Goal: Information Seeking & Learning: Learn about a topic

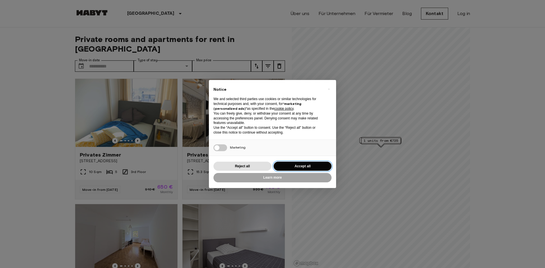
click at [300, 167] on button "Accept all" at bounding box center [303, 166] width 58 height 9
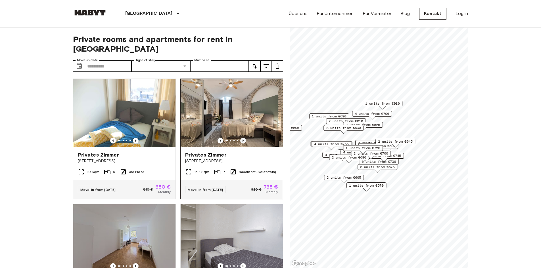
click at [240, 138] on icon "Previous image" at bounding box center [243, 141] width 6 height 6
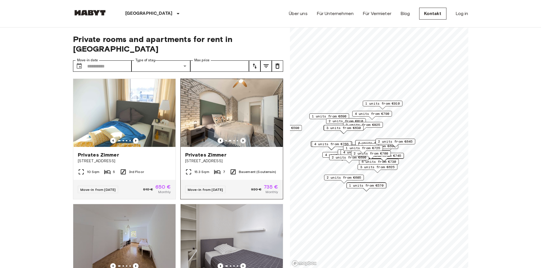
click at [240, 138] on icon "Previous image" at bounding box center [243, 141] width 6 height 6
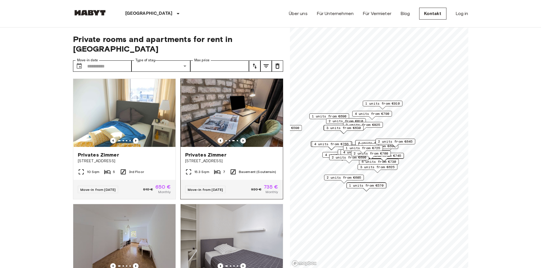
click at [240, 138] on icon "Previous image" at bounding box center [243, 141] width 6 height 6
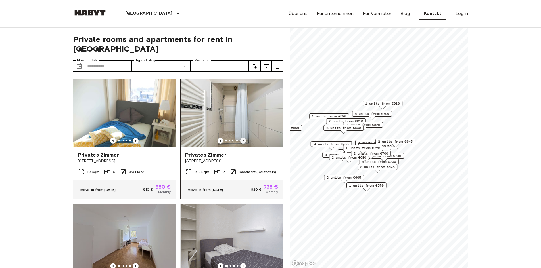
click at [240, 138] on icon "Previous image" at bounding box center [243, 141] width 6 height 6
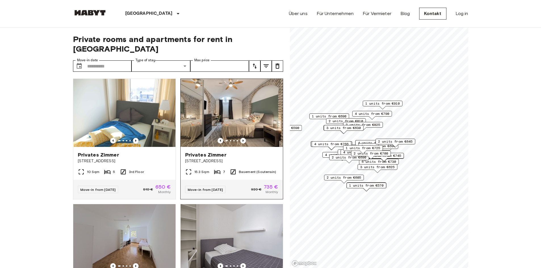
click at [208, 152] on span "Privates Zimmer" at bounding box center [205, 155] width 41 height 7
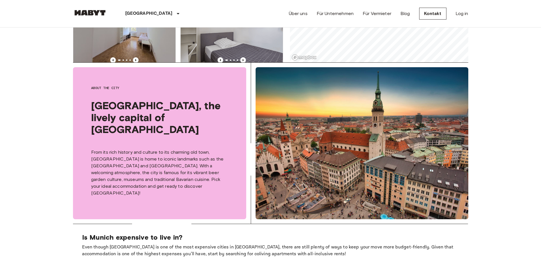
scroll to position [114, 0]
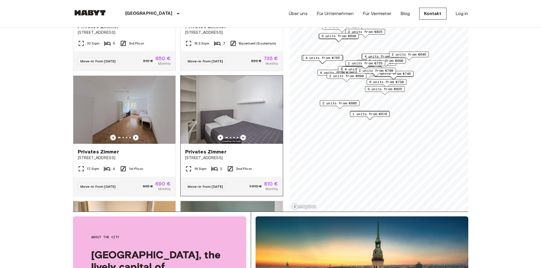
scroll to position [85, 0]
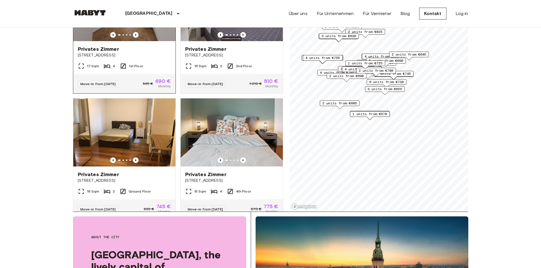
scroll to position [227, 0]
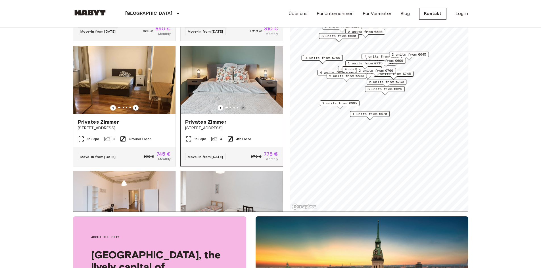
click at [240, 105] on icon "Previous image" at bounding box center [243, 108] width 6 height 6
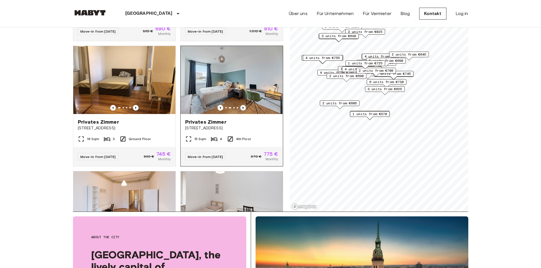
click at [240, 105] on icon "Previous image" at bounding box center [243, 108] width 6 height 6
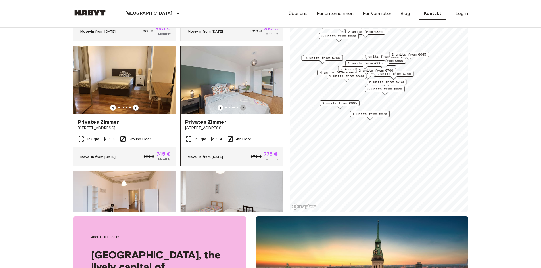
click at [240, 105] on icon "Previous image" at bounding box center [243, 108] width 6 height 6
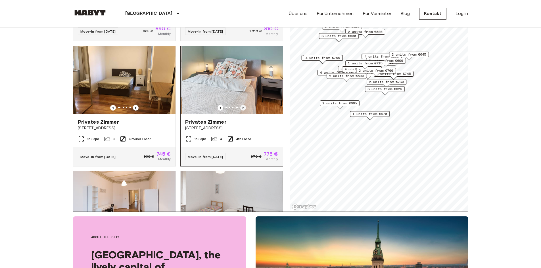
click at [240, 105] on icon "Previous image" at bounding box center [243, 108] width 6 height 6
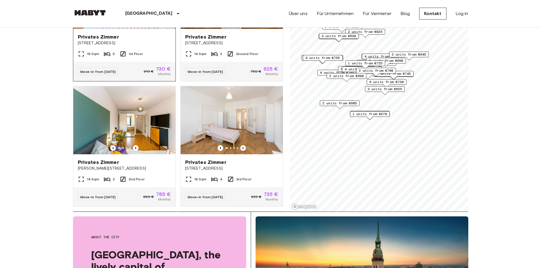
scroll to position [454, 0]
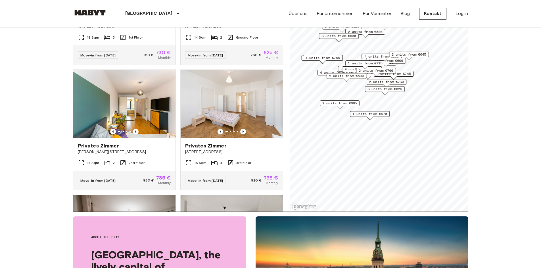
drag, startPoint x: 112, startPoint y: 126, endPoint x: 34, endPoint y: 129, distance: 78.5
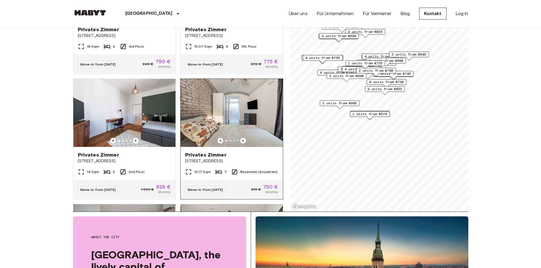
scroll to position [710, 0]
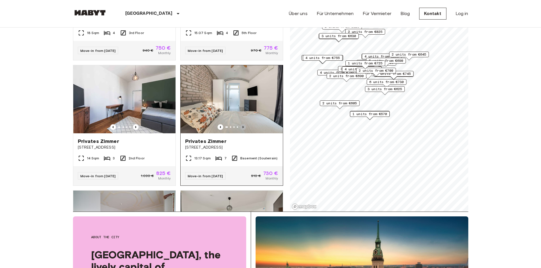
click at [240, 130] on icon "Previous image" at bounding box center [243, 127] width 6 height 6
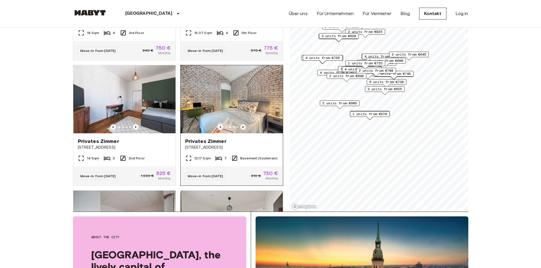
click at [243, 128] on icon "Previous image" at bounding box center [243, 127] width 1 height 2
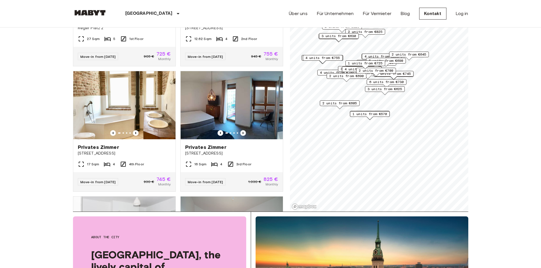
scroll to position [966, 0]
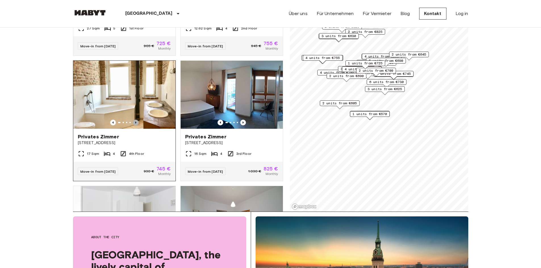
click at [136, 126] on icon "Previous image" at bounding box center [136, 123] width 6 height 6
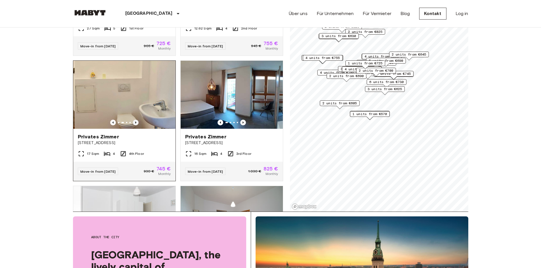
click at [136, 126] on icon "Previous image" at bounding box center [136, 123] width 6 height 6
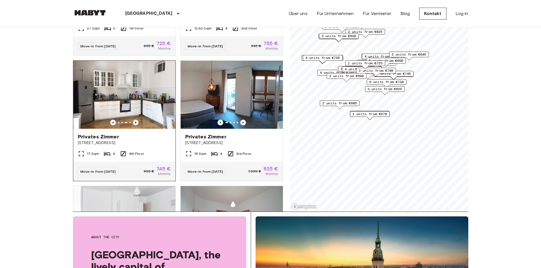
click at [136, 126] on icon "Previous image" at bounding box center [136, 123] width 6 height 6
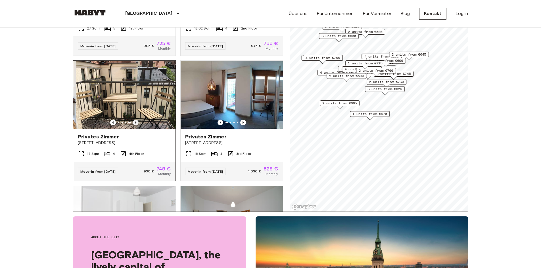
click at [136, 126] on icon "Previous image" at bounding box center [136, 123] width 6 height 6
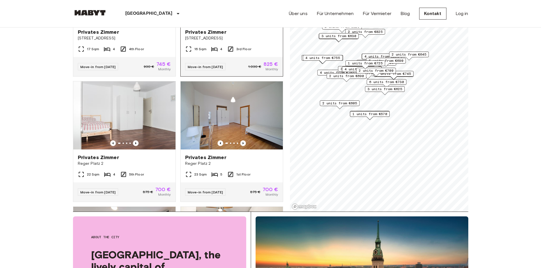
scroll to position [1095, 0]
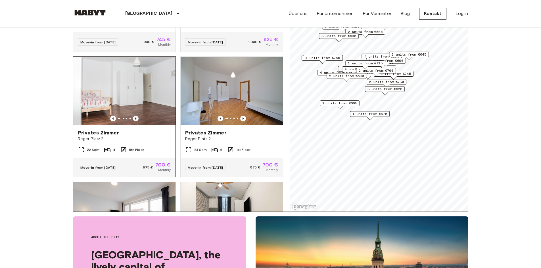
click at [134, 122] on icon "Previous image" at bounding box center [136, 119] width 6 height 6
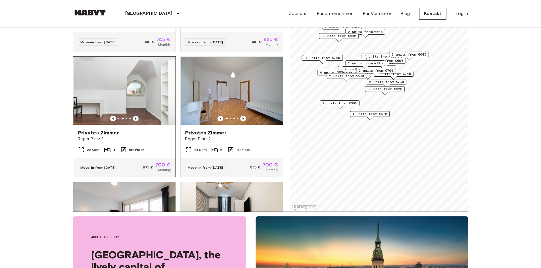
click at [134, 122] on icon "Previous image" at bounding box center [136, 119] width 6 height 6
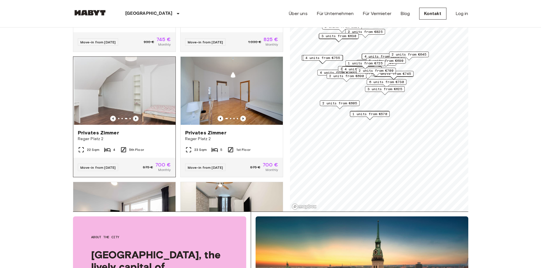
click at [134, 122] on icon "Previous image" at bounding box center [136, 119] width 6 height 6
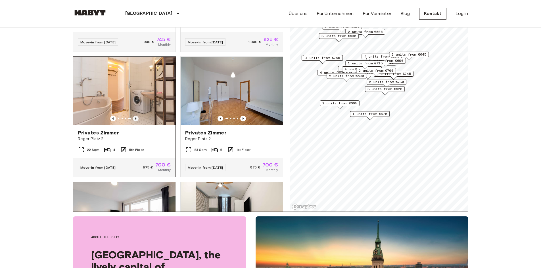
click at [134, 122] on icon "Previous image" at bounding box center [136, 119] width 6 height 6
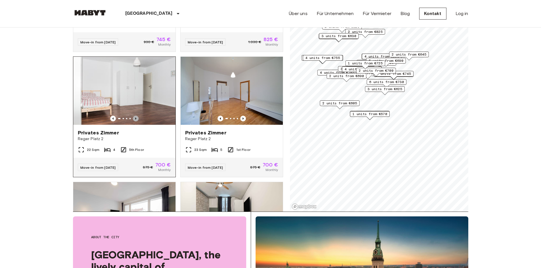
click at [134, 122] on icon "Previous image" at bounding box center [136, 119] width 6 height 6
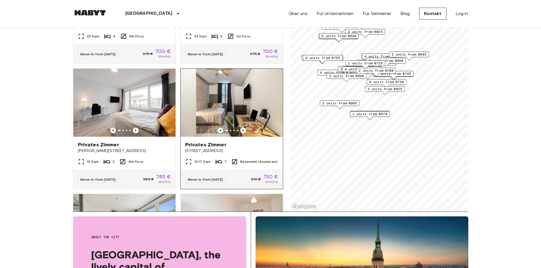
scroll to position [1237, 0]
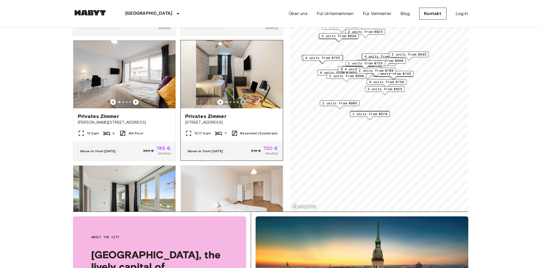
click at [242, 105] on icon "Previous image" at bounding box center [243, 102] width 6 height 6
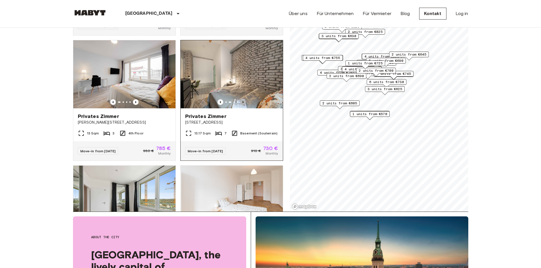
click at [241, 105] on icon "Previous image" at bounding box center [243, 102] width 6 height 6
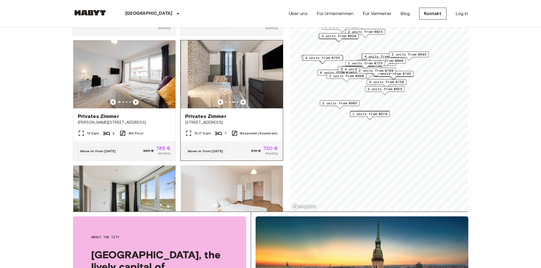
click at [241, 105] on icon "Previous image" at bounding box center [243, 102] width 6 height 6
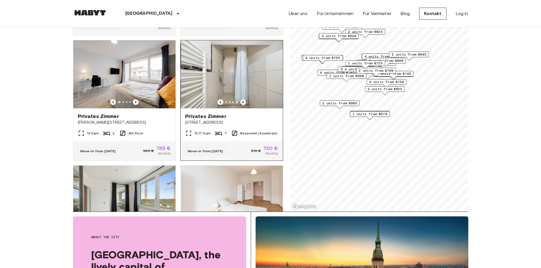
click at [241, 105] on icon "Previous image" at bounding box center [243, 102] width 6 height 6
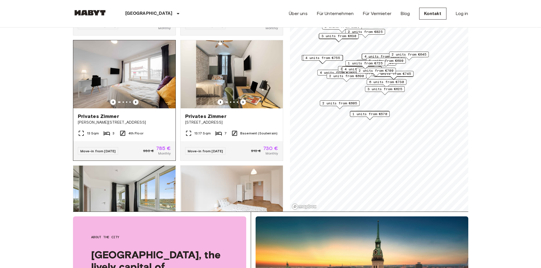
click at [134, 105] on icon "Previous image" at bounding box center [136, 102] width 6 height 6
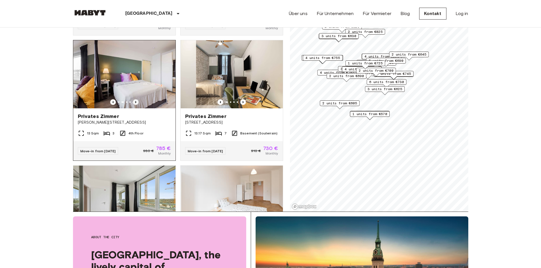
click at [134, 105] on icon "Previous image" at bounding box center [136, 102] width 6 height 6
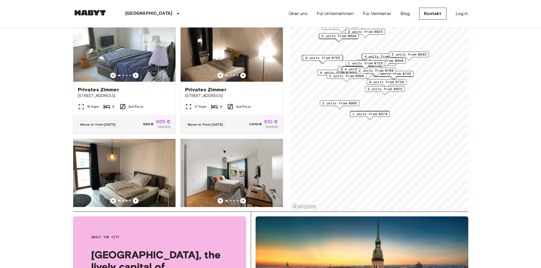
scroll to position [2657, 0]
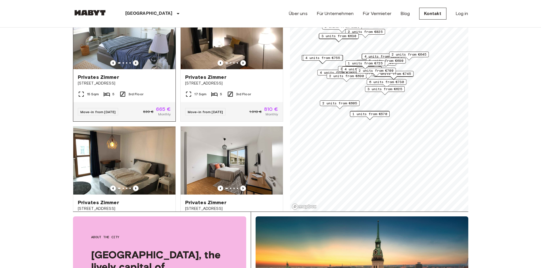
click at [135, 66] on icon "Previous image" at bounding box center [136, 63] width 6 height 6
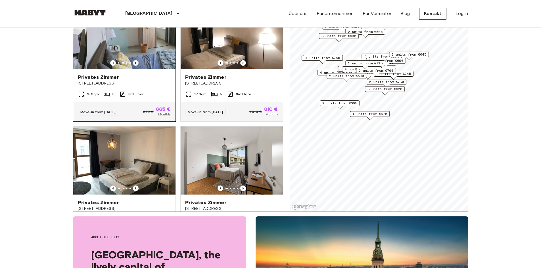
click at [135, 66] on icon "Previous image" at bounding box center [136, 63] width 6 height 6
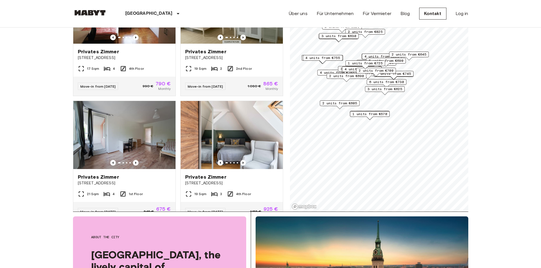
scroll to position [3424, 0]
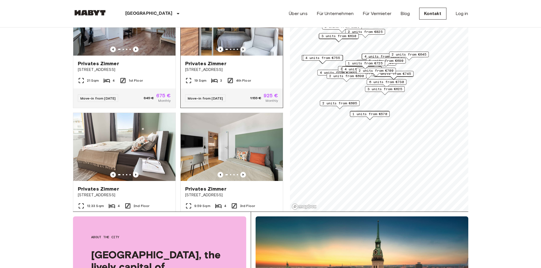
click at [240, 52] on icon "Previous image" at bounding box center [243, 50] width 6 height 6
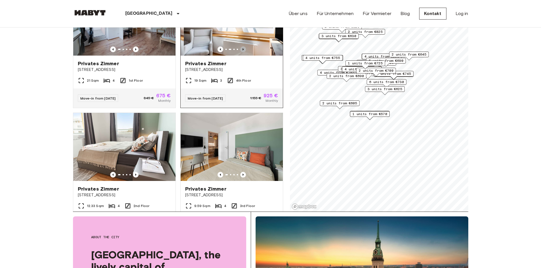
click at [240, 52] on icon "Previous image" at bounding box center [243, 50] width 6 height 6
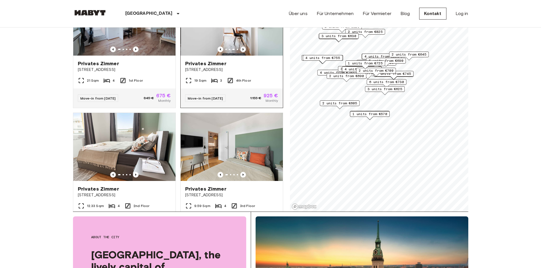
click at [240, 52] on icon "Previous image" at bounding box center [243, 50] width 6 height 6
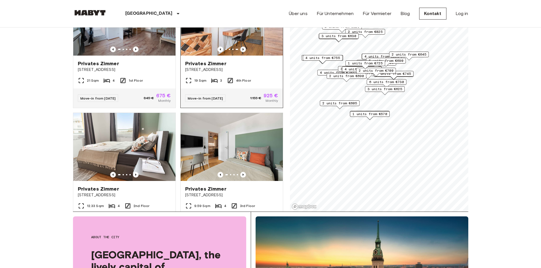
click at [240, 52] on icon "Previous image" at bounding box center [243, 50] width 6 height 6
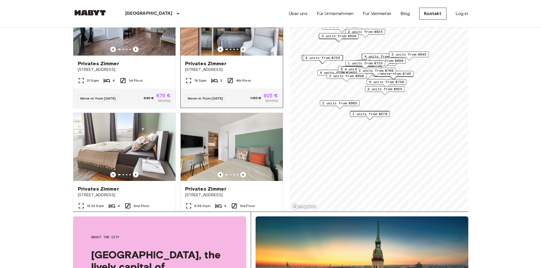
click at [240, 52] on icon "Previous image" at bounding box center [243, 50] width 6 height 6
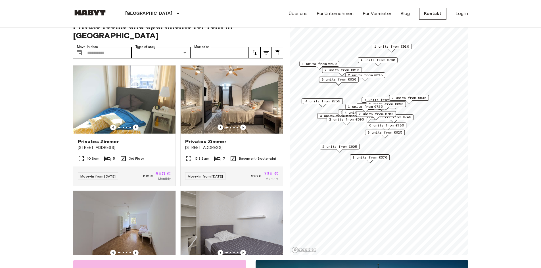
scroll to position [0, 0]
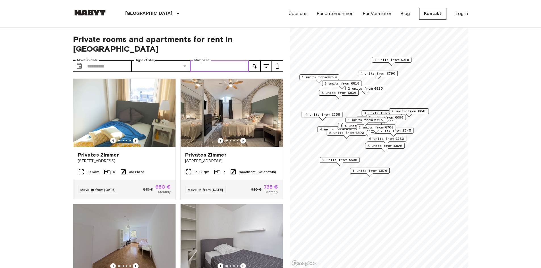
click at [221, 60] on input "Max price" at bounding box center [219, 65] width 59 height 11
click at [255, 63] on icon "tune" at bounding box center [254, 66] width 7 height 7
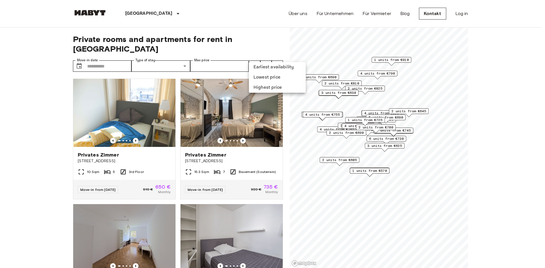
click at [267, 73] on li "Lowest price" at bounding box center [277, 77] width 57 height 10
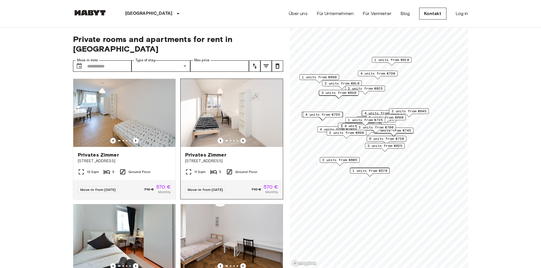
click at [240, 138] on icon "Previous image" at bounding box center [243, 141] width 6 height 6
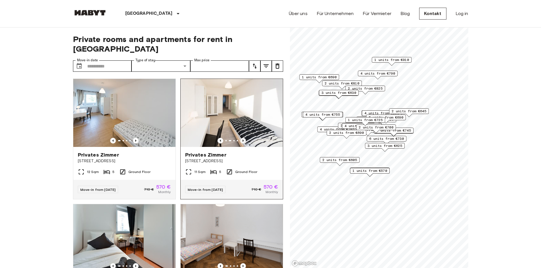
click at [240, 138] on icon "Previous image" at bounding box center [243, 141] width 6 height 6
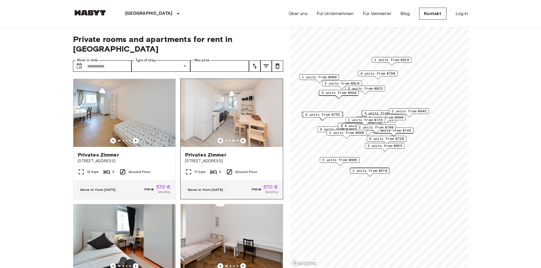
click at [218, 138] on icon "Previous image" at bounding box center [221, 141] width 6 height 6
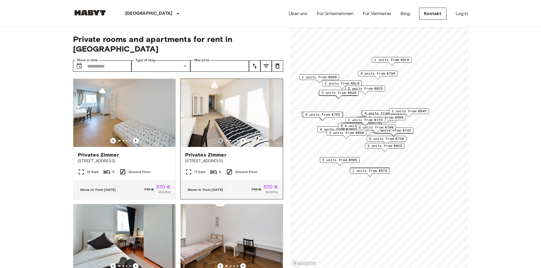
click at [218, 138] on icon "Previous image" at bounding box center [221, 141] width 6 height 6
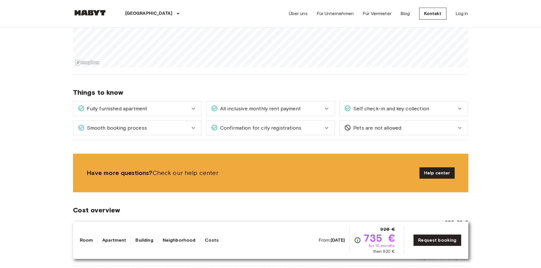
scroll to position [568, 0]
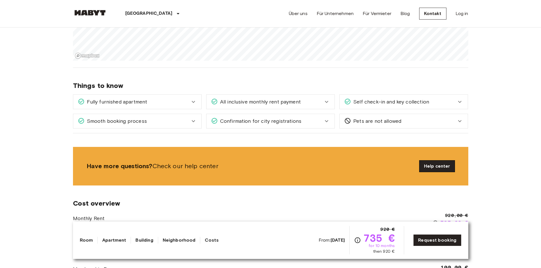
click at [445, 165] on link "Help center" at bounding box center [437, 166] width 35 height 11
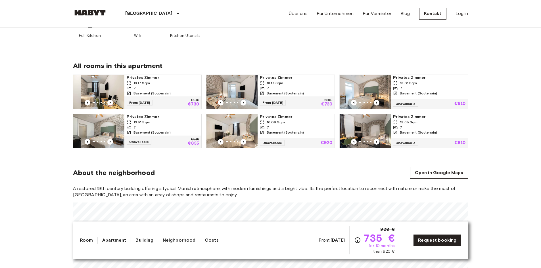
scroll to position [312, 0]
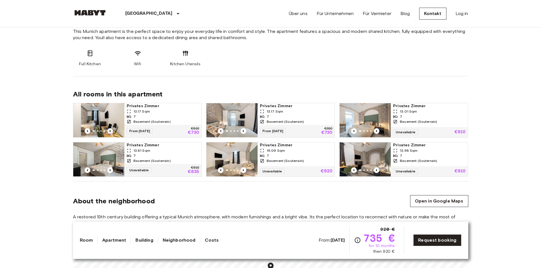
click at [111, 130] on icon "Previous image" at bounding box center [110, 131] width 6 height 6
click at [276, 106] on span "Privates Zimmer" at bounding box center [296, 106] width 72 height 6
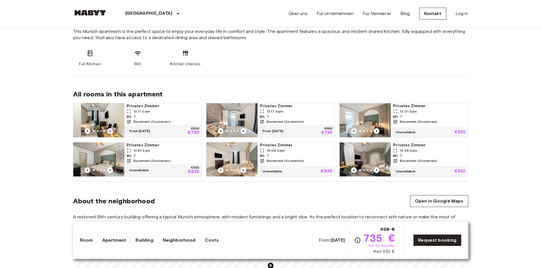
click at [112, 170] on icon "Previous image" at bounding box center [110, 171] width 6 height 6
click at [291, 190] on section "About the neighborhood Open in Google Maps A restored 19th century building off…" at bounding box center [270, 253] width 395 height 142
click at [319, 193] on section "About the neighborhood Open in Google Maps A restored 19th century building off…" at bounding box center [270, 253] width 395 height 142
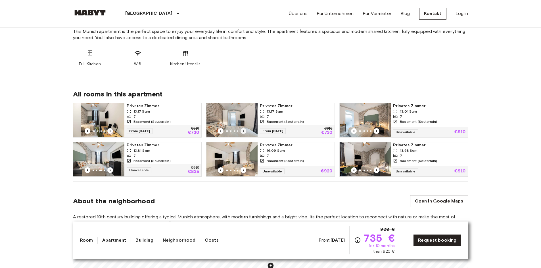
click at [244, 129] on icon "Previous image" at bounding box center [244, 131] width 6 height 6
click at [294, 120] on span "Basement (Souterrain)" at bounding box center [285, 121] width 37 height 5
click at [377, 132] on icon "Previous image" at bounding box center [377, 131] width 6 height 6
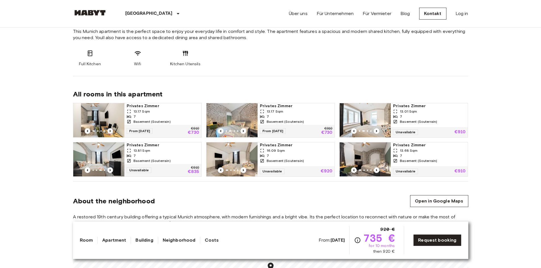
click at [403, 107] on span "Privates Zimmer" at bounding box center [429, 106] width 72 height 6
click at [292, 106] on span "Privates Zimmer" at bounding box center [296, 106] width 72 height 6
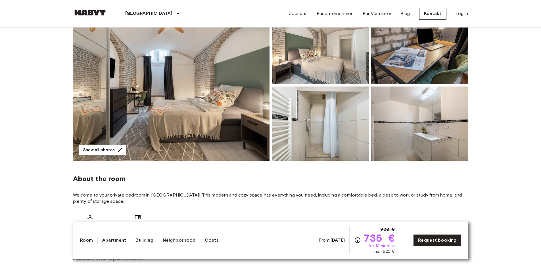
scroll to position [0, 0]
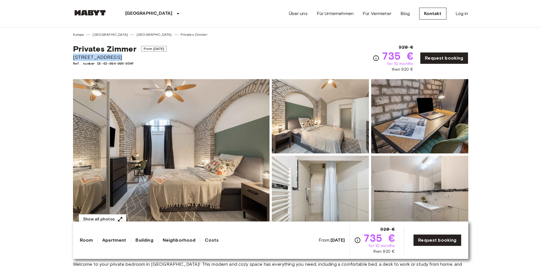
drag, startPoint x: 74, startPoint y: 56, endPoint x: 120, endPoint y: 57, distance: 46.0
click at [120, 57] on span "[STREET_ADDRESS]" at bounding box center [120, 57] width 94 height 7
copy span "[STREET_ADDRESS]"
click at [180, 54] on div "Privates Zimmer From Aug 18 2025 Edelweißstraße 4 Ref. number DE-02-004-006-05H…" at bounding box center [270, 54] width 395 height 35
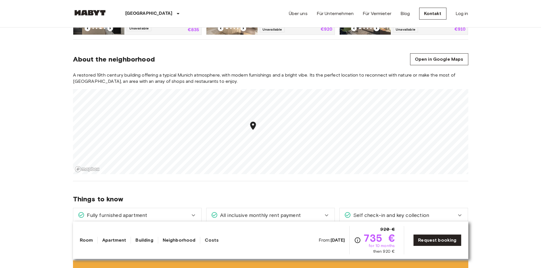
scroll to position [568, 0]
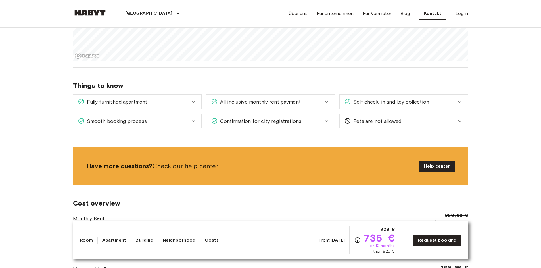
click at [194, 102] on icon at bounding box center [193, 102] width 7 height 7
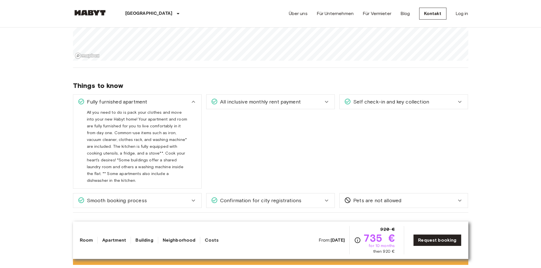
click at [194, 102] on icon at bounding box center [193, 102] width 3 height 2
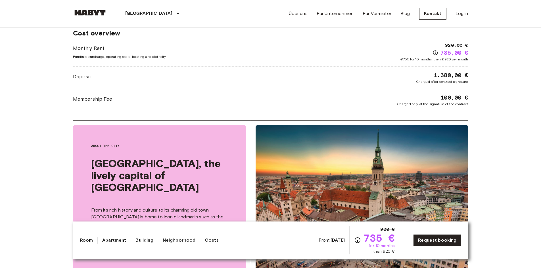
scroll to position [710, 0]
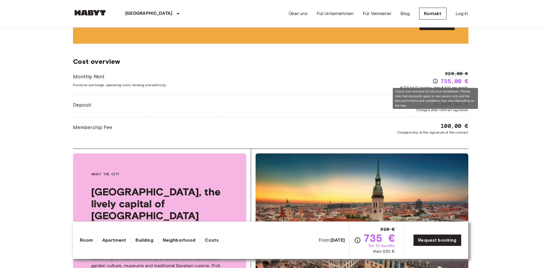
click at [435, 82] on icon "Check cost overview for full price breakdown. Please note that discounts apply …" at bounding box center [436, 81] width 6 height 6
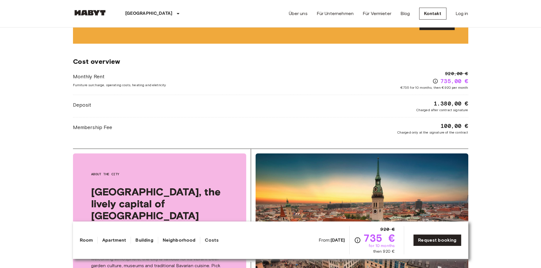
click at [508, 87] on body "München Europa Amsterdam Berlin Brüssel Köln Dusseldorf Frankfurt Graz Hamburg …" at bounding box center [270, 110] width 541 height 1641
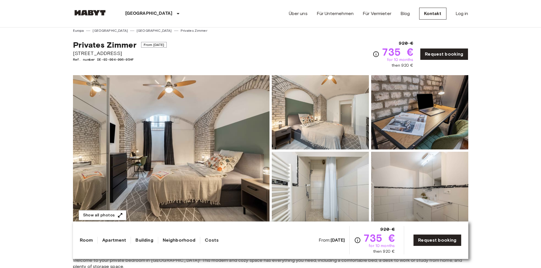
scroll to position [0, 0]
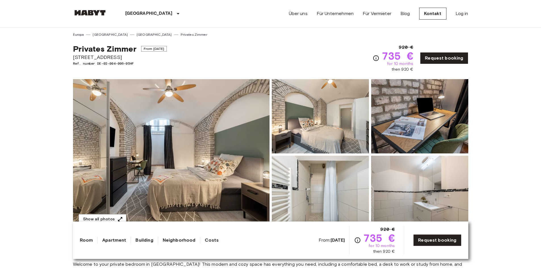
click at [167, 145] on img at bounding box center [171, 154] width 197 height 151
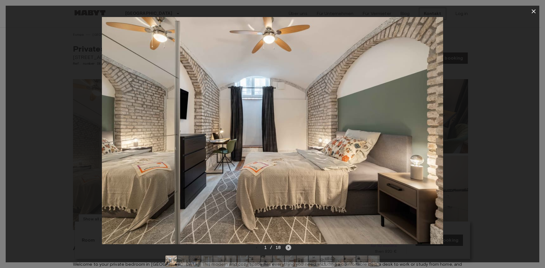
click at [288, 248] on icon "Next image" at bounding box center [288, 248] width 1 height 2
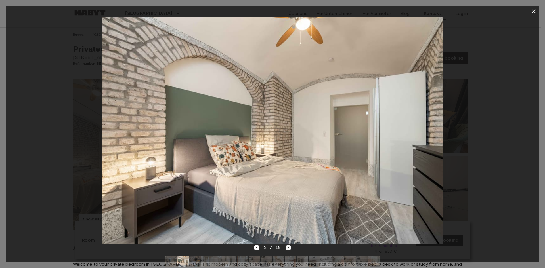
click at [289, 249] on icon "Next image" at bounding box center [289, 248] width 6 height 6
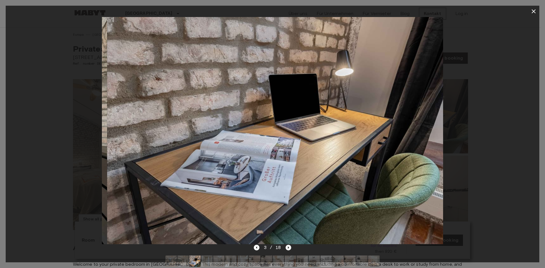
click at [289, 249] on icon "Next image" at bounding box center [289, 248] width 6 height 6
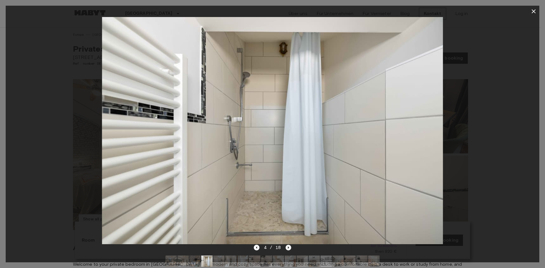
click at [289, 249] on icon "Next image" at bounding box center [289, 248] width 6 height 6
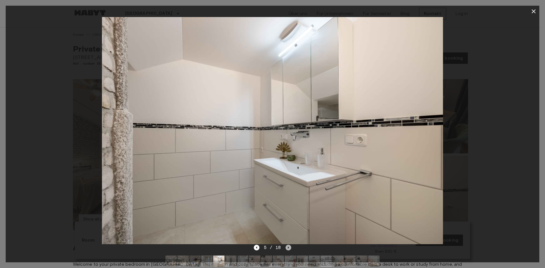
click at [289, 249] on icon "Next image" at bounding box center [289, 248] width 6 height 6
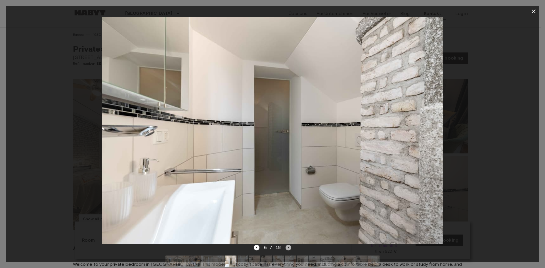
click at [289, 249] on icon "Next image" at bounding box center [289, 248] width 6 height 6
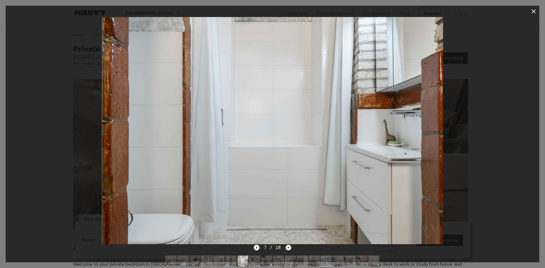
click at [289, 249] on icon "Next image" at bounding box center [289, 248] width 6 height 6
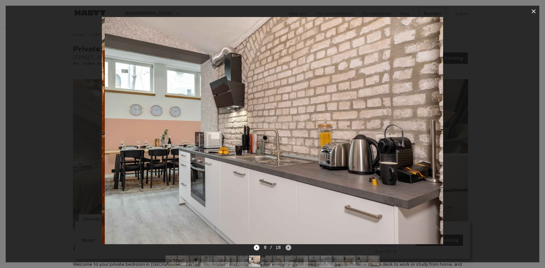
click at [289, 249] on icon "Next image" at bounding box center [289, 248] width 6 height 6
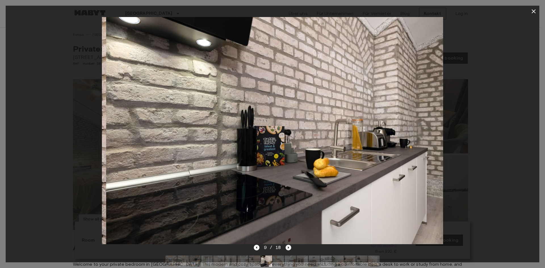
click at [289, 249] on icon "Next image" at bounding box center [289, 248] width 6 height 6
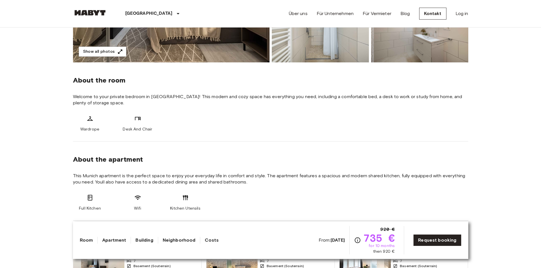
scroll to position [142, 0]
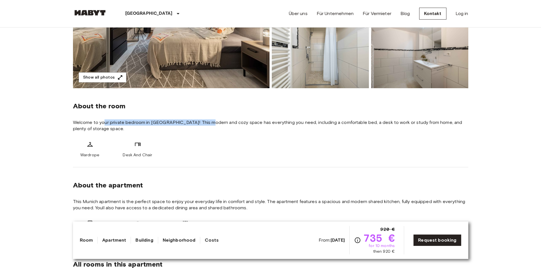
drag, startPoint x: 104, startPoint y: 122, endPoint x: 213, endPoint y: 130, distance: 109.4
click at [210, 127] on span "Welcome to your private bedroom in Berlin! This modern and cozy space has every…" at bounding box center [270, 126] width 395 height 12
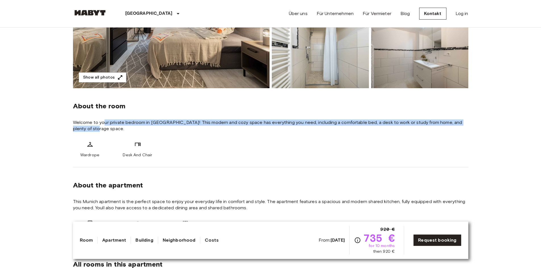
click at [218, 134] on div "About the room Welcome to your private bedroom in Berlin! This modern and cozy …" at bounding box center [270, 127] width 395 height 79
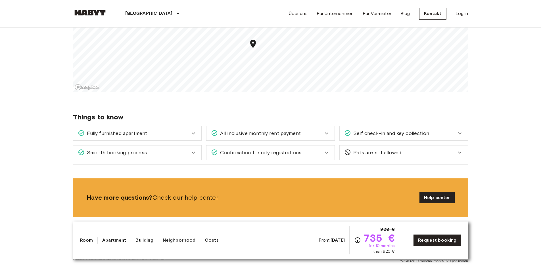
scroll to position [540, 0]
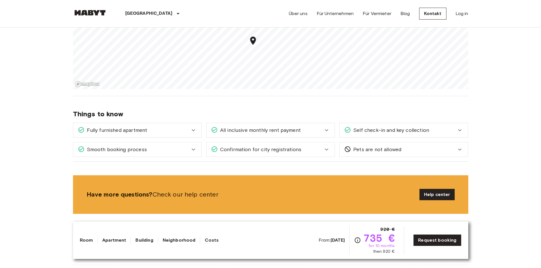
click at [145, 133] on span "Fully furnished apartment" at bounding box center [116, 130] width 63 height 7
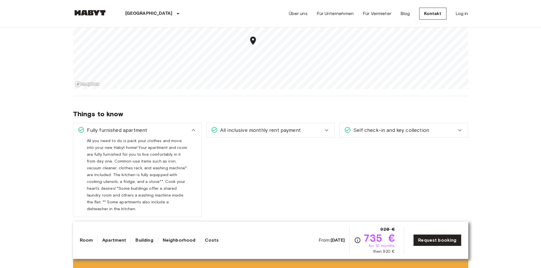
click at [147, 130] on span "Fully furnished apartment" at bounding box center [116, 130] width 63 height 7
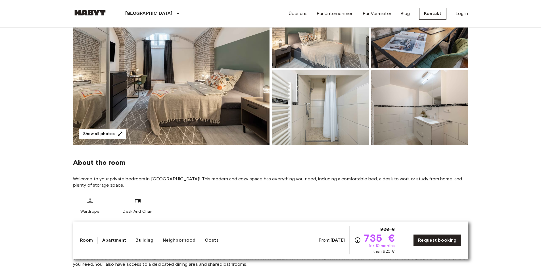
scroll to position [28, 0]
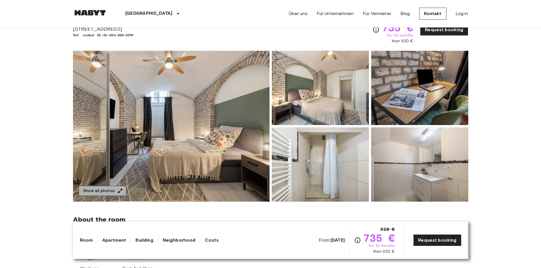
click at [102, 190] on button "Show all photos" at bounding box center [103, 191] width 48 height 11
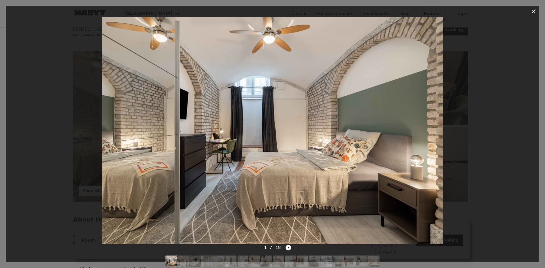
click at [287, 247] on icon "Next image" at bounding box center [289, 248] width 6 height 6
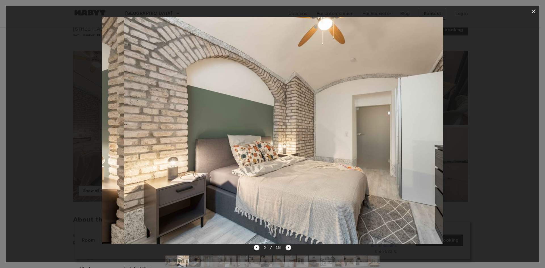
click at [287, 247] on icon "Next image" at bounding box center [289, 248] width 6 height 6
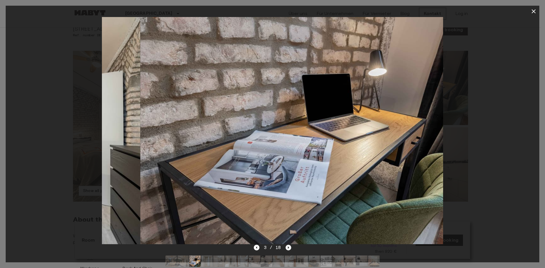
click at [287, 247] on icon "Next image" at bounding box center [289, 248] width 6 height 6
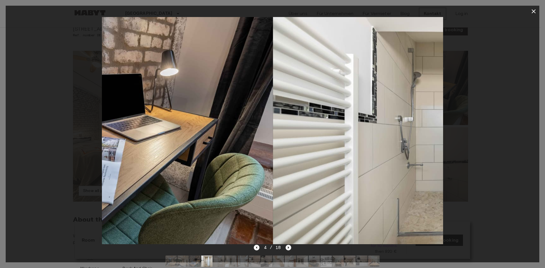
click at [287, 247] on icon "Next image" at bounding box center [289, 248] width 6 height 6
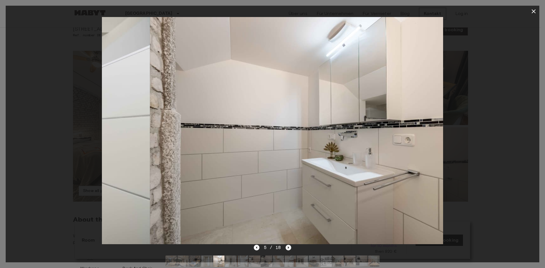
click at [287, 247] on icon "Next image" at bounding box center [289, 248] width 6 height 6
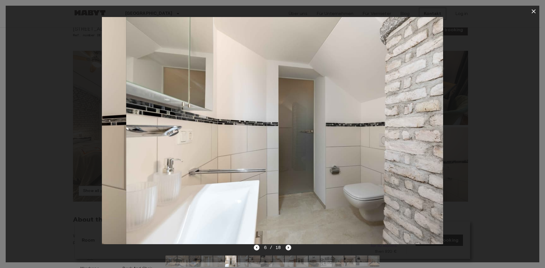
click at [287, 247] on icon "Next image" at bounding box center [289, 248] width 6 height 6
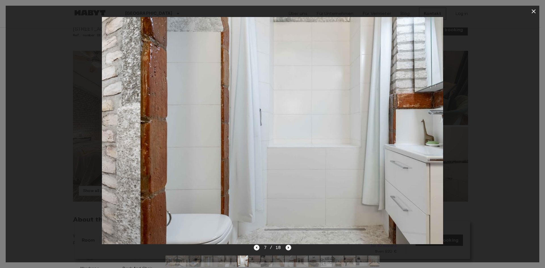
click at [287, 247] on icon "Next image" at bounding box center [289, 248] width 6 height 6
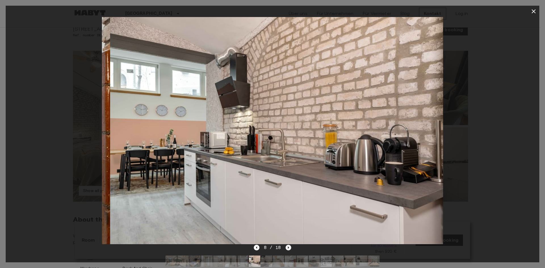
click at [287, 247] on icon "Next image" at bounding box center [289, 248] width 6 height 6
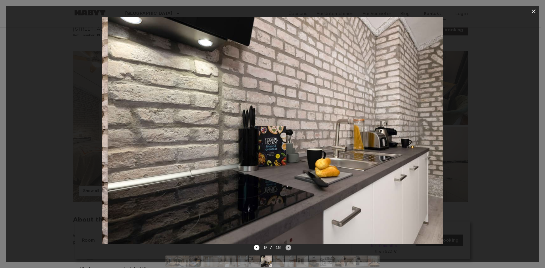
click at [287, 247] on icon "Next image" at bounding box center [289, 248] width 6 height 6
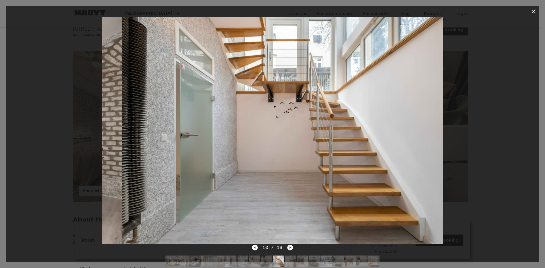
click at [287, 247] on div "10 / 18" at bounding box center [272, 248] width 41 height 7
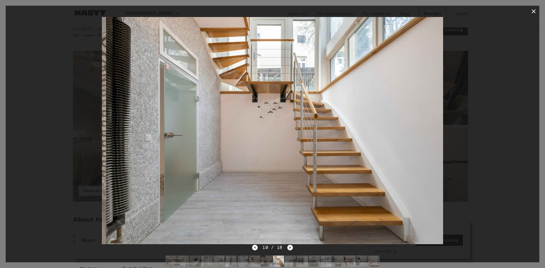
click at [287, 247] on div "10 / 18" at bounding box center [272, 248] width 41 height 7
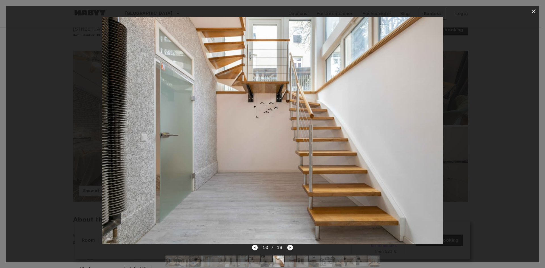
click at [289, 247] on icon "Next image" at bounding box center [290, 248] width 6 height 6
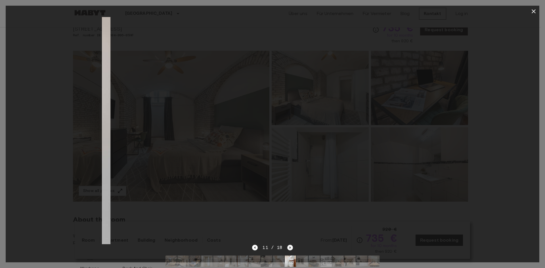
click at [289, 247] on icon "Next image" at bounding box center [290, 248] width 6 height 6
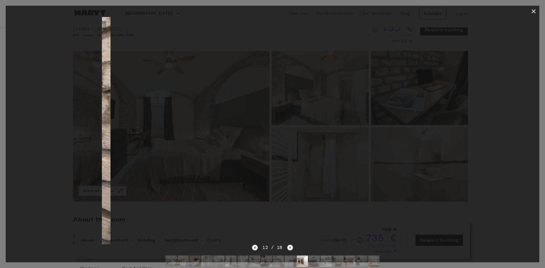
click at [289, 247] on icon "Next image" at bounding box center [290, 248] width 6 height 6
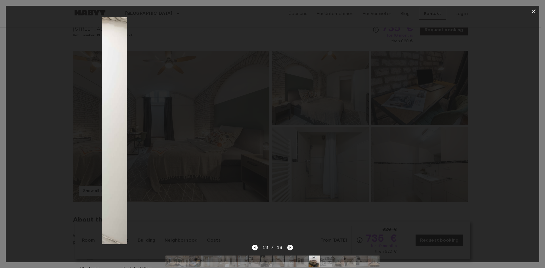
click at [289, 247] on icon "Next image" at bounding box center [290, 248] width 6 height 6
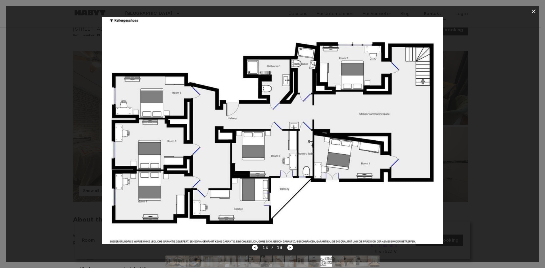
click at [534, 11] on icon "button" at bounding box center [534, 11] width 7 height 7
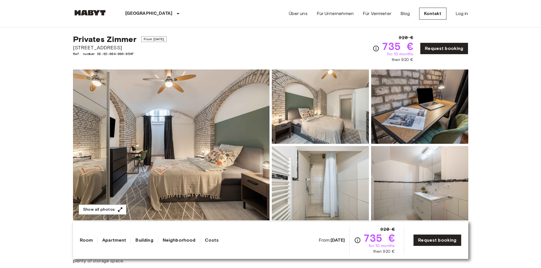
scroll to position [0, 0]
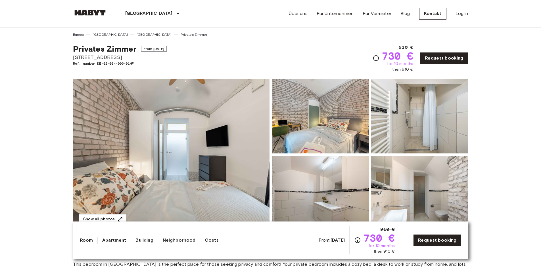
click at [327, 124] on img at bounding box center [320, 116] width 97 height 74
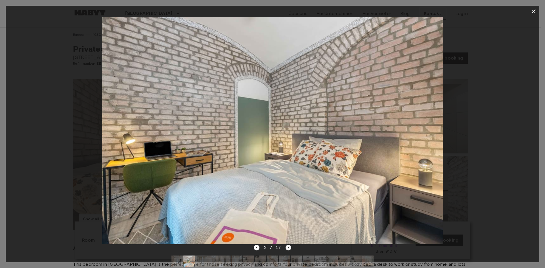
click at [287, 246] on icon "Next image" at bounding box center [289, 248] width 6 height 6
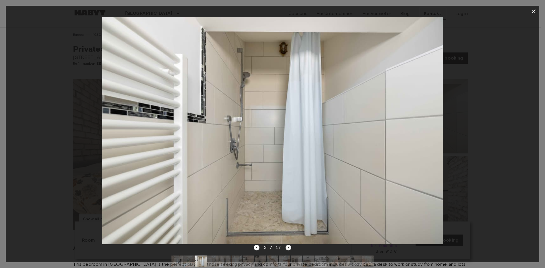
click at [287, 246] on icon "Next image" at bounding box center [289, 248] width 6 height 6
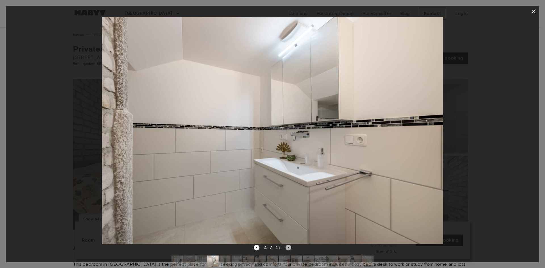
click at [287, 246] on icon "Next image" at bounding box center [289, 248] width 6 height 6
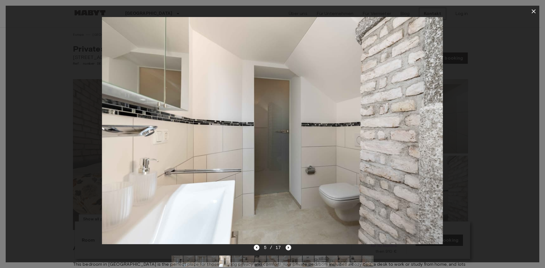
click at [287, 248] on icon "Next image" at bounding box center [289, 248] width 6 height 6
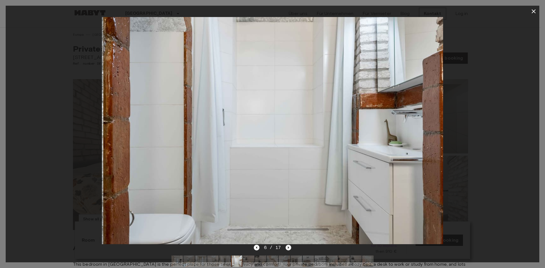
click at [287, 248] on icon "Next image" at bounding box center [289, 248] width 6 height 6
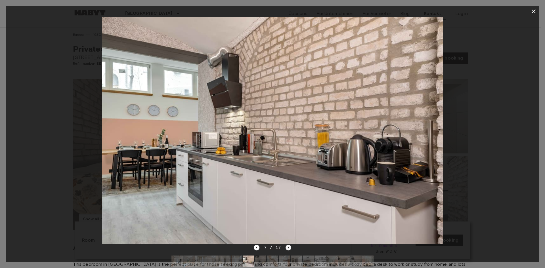
click at [288, 247] on icon "Next image" at bounding box center [288, 248] width 1 height 2
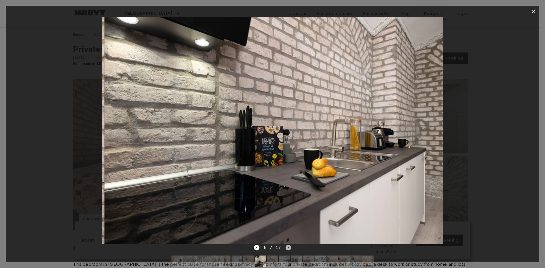
click at [288, 247] on icon "Next image" at bounding box center [288, 248] width 1 height 2
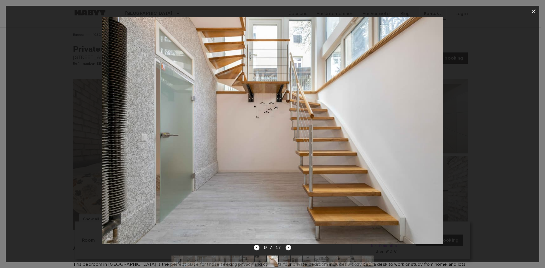
click at [288, 247] on icon "Next image" at bounding box center [288, 248] width 1 height 2
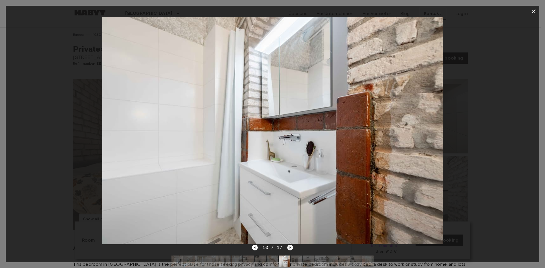
click at [288, 247] on icon "Next image" at bounding box center [290, 248] width 6 height 6
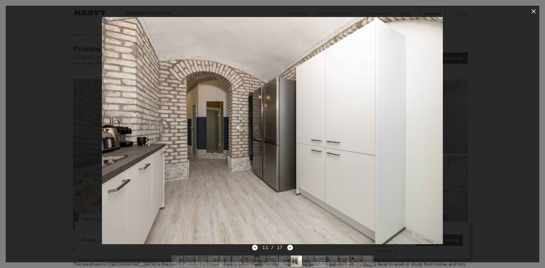
click at [293, 247] on div "11 / 17" at bounding box center [273, 258] width 534 height 27
click at [289, 247] on icon "Next image" at bounding box center [290, 248] width 6 height 6
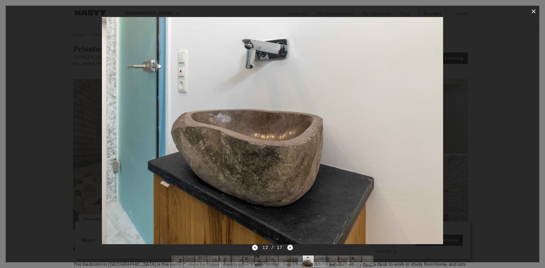
click at [289, 247] on icon "Next image" at bounding box center [290, 248] width 6 height 6
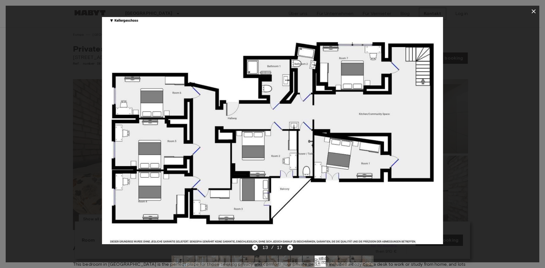
click at [532, 12] on icon "button" at bounding box center [534, 11] width 7 height 7
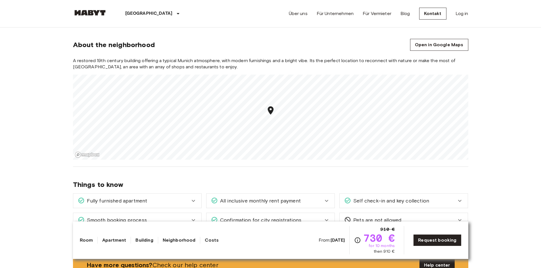
scroll to position [540, 0]
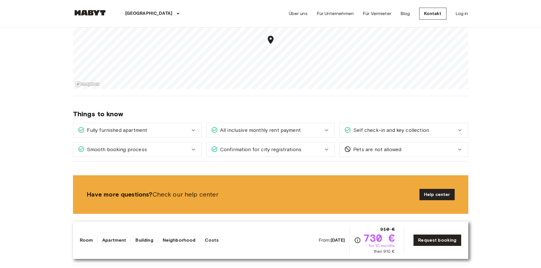
click at [329, 146] on icon at bounding box center [326, 149] width 7 height 7
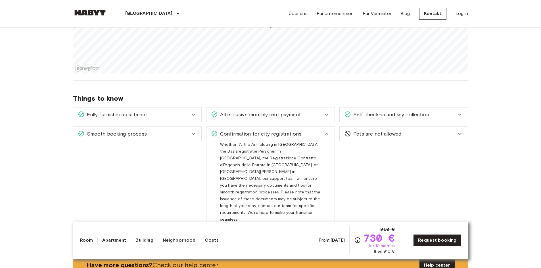
scroll to position [568, 0]
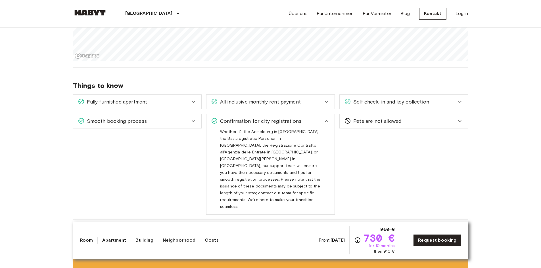
drag, startPoint x: 471, startPoint y: 162, endPoint x: 466, endPoint y: 131, distance: 31.7
click at [471, 162] on div "Europa Deutschland München Privates Zimmer Privates Zimmer From Aug 18 2025 Ede…" at bounding box center [270, 178] width 409 height 1436
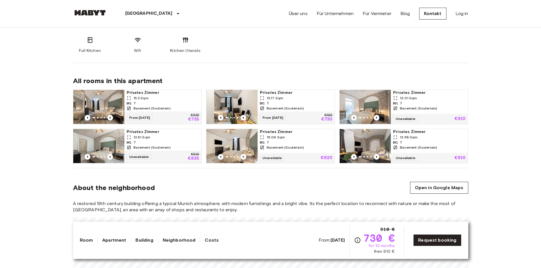
scroll to position [312, 0]
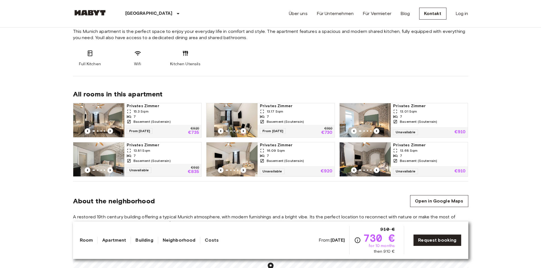
click at [244, 168] on icon "Previous image" at bounding box center [244, 171] width 6 height 6
click at [266, 143] on span "Privates Zimmer" at bounding box center [296, 146] width 72 height 6
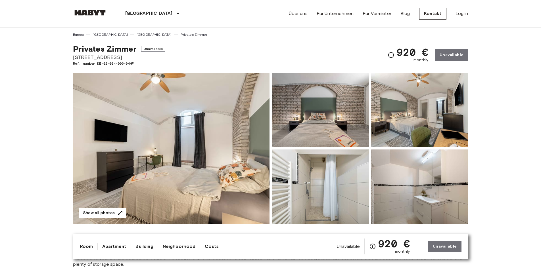
click at [329, 118] on img at bounding box center [320, 110] width 97 height 74
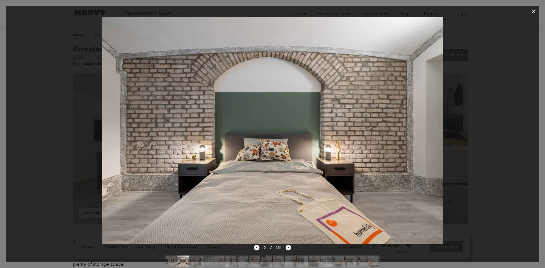
click at [289, 247] on icon "Next image" at bounding box center [289, 248] width 6 height 6
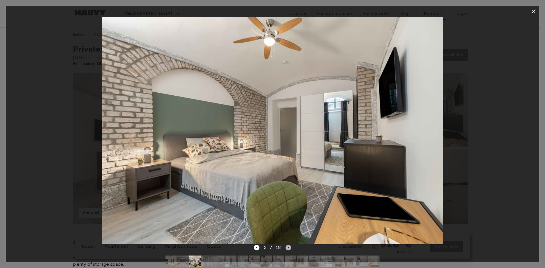
click at [289, 247] on icon "Next image" at bounding box center [289, 248] width 6 height 6
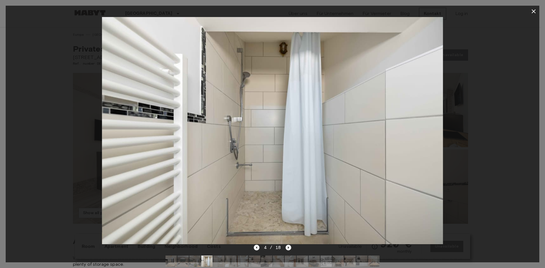
click at [289, 247] on icon "Next image" at bounding box center [289, 248] width 6 height 6
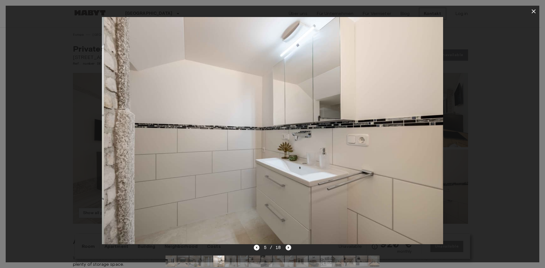
click at [289, 247] on icon "Next image" at bounding box center [289, 248] width 6 height 6
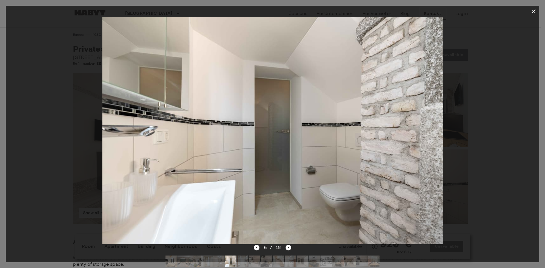
click at [534, 12] on icon "button" at bounding box center [534, 11] width 4 height 4
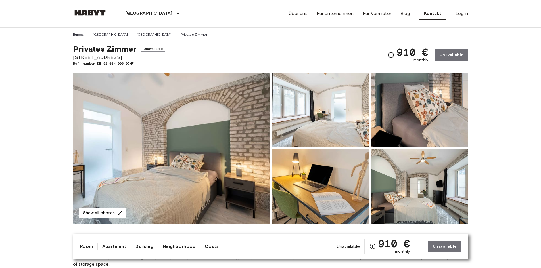
click at [339, 110] on img at bounding box center [320, 110] width 97 height 74
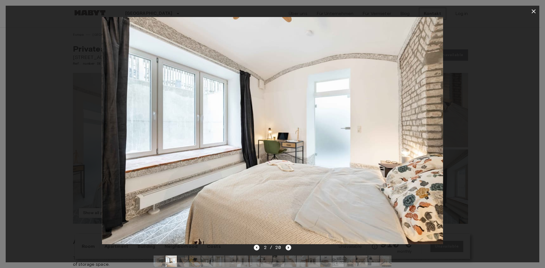
click at [288, 249] on icon "Next image" at bounding box center [288, 248] width 1 height 2
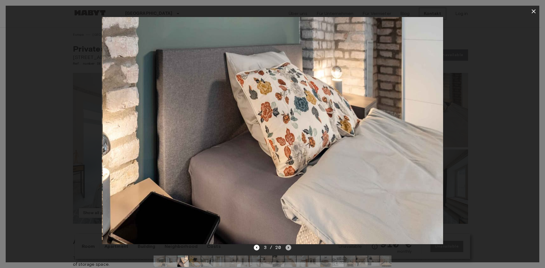
click at [288, 249] on icon "Next image" at bounding box center [288, 248] width 1 height 2
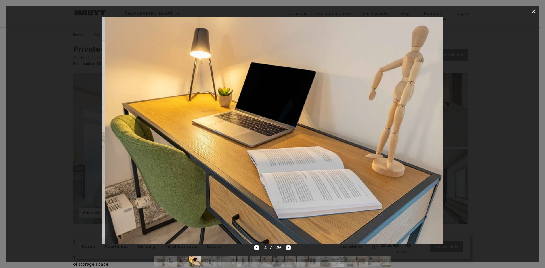
click at [288, 249] on icon "Next image" at bounding box center [288, 248] width 1 height 2
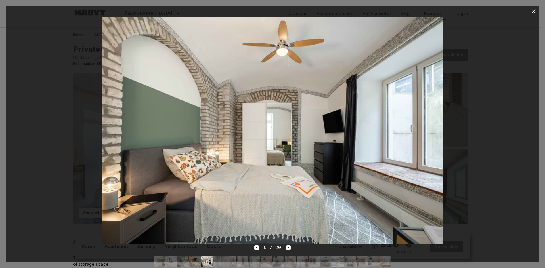
click at [288, 249] on icon "Next image" at bounding box center [288, 248] width 1 height 2
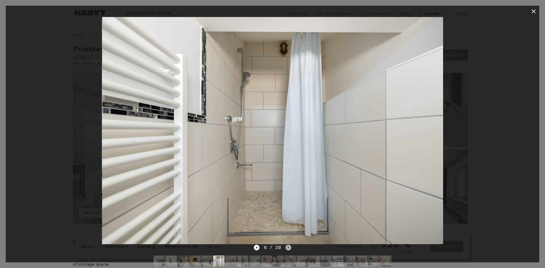
click at [289, 249] on icon "Next image" at bounding box center [289, 248] width 6 height 6
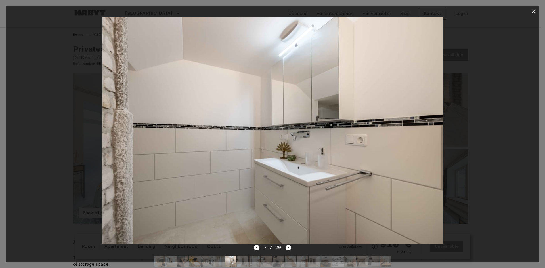
click at [531, 11] on icon "button" at bounding box center [534, 11] width 7 height 7
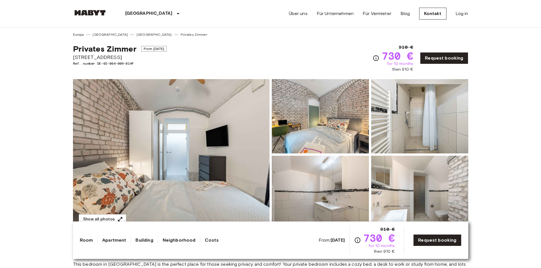
click at [339, 119] on img at bounding box center [320, 116] width 97 height 74
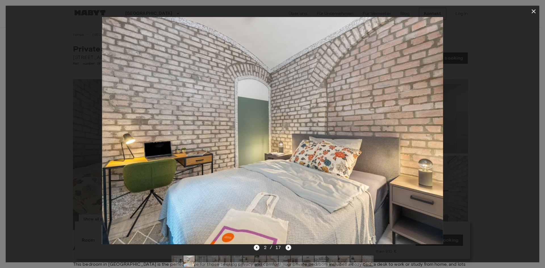
click at [287, 247] on icon "Next image" at bounding box center [289, 248] width 6 height 6
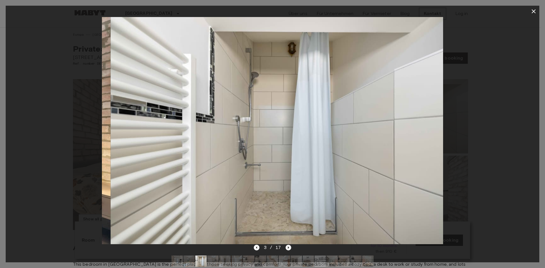
click at [287, 247] on icon "Next image" at bounding box center [289, 248] width 6 height 6
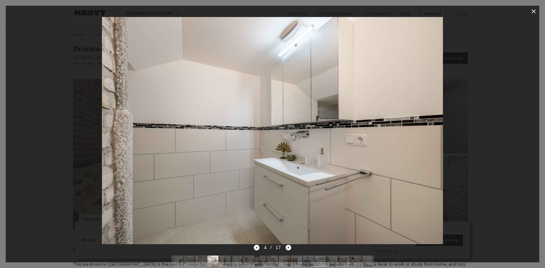
click at [286, 248] on icon "Next image" at bounding box center [289, 248] width 6 height 6
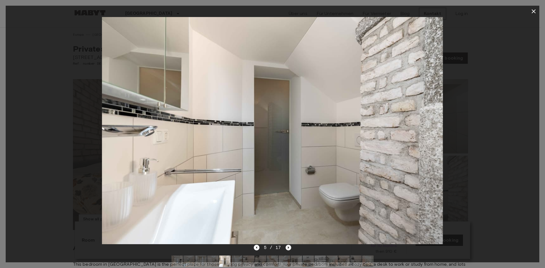
click at [286, 248] on icon "Next image" at bounding box center [289, 248] width 6 height 6
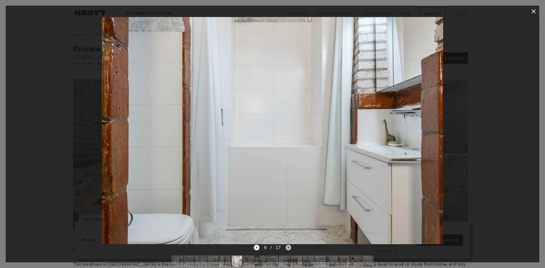
click at [286, 248] on icon "Next image" at bounding box center [289, 248] width 6 height 6
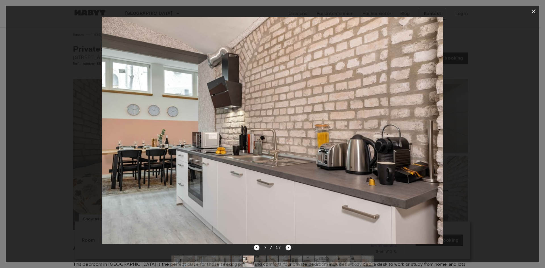
click at [286, 247] on icon "Next image" at bounding box center [289, 248] width 6 height 6
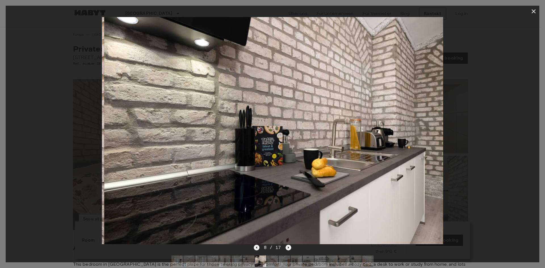
click at [257, 249] on icon "Previous image" at bounding box center [256, 248] width 1 height 2
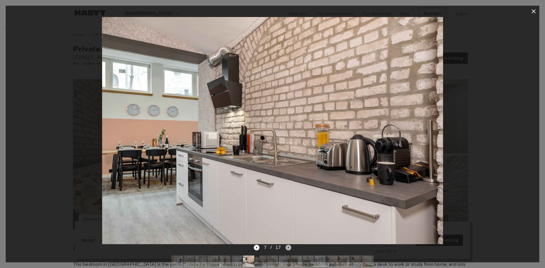
click at [288, 249] on icon "Next image" at bounding box center [289, 248] width 6 height 6
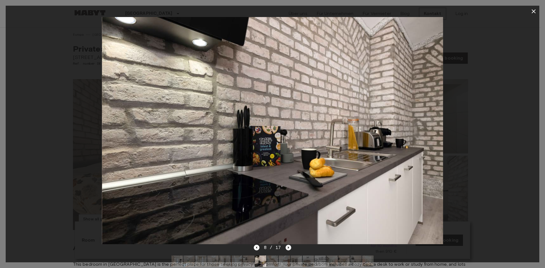
click at [288, 249] on icon "Next image" at bounding box center [289, 248] width 6 height 6
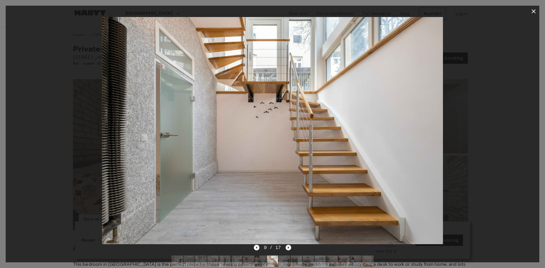
click at [288, 249] on icon "Next image" at bounding box center [289, 248] width 6 height 6
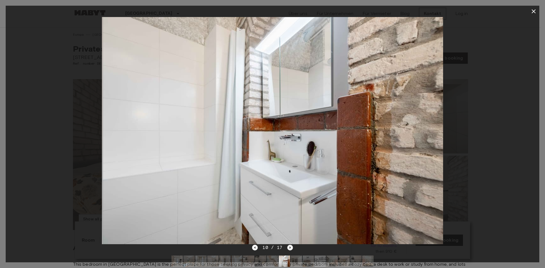
click at [288, 249] on icon "Next image" at bounding box center [290, 248] width 6 height 6
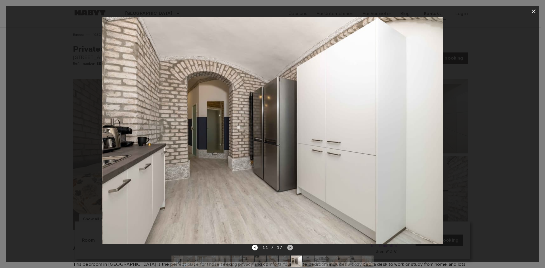
click at [288, 249] on icon "Next image" at bounding box center [290, 248] width 6 height 6
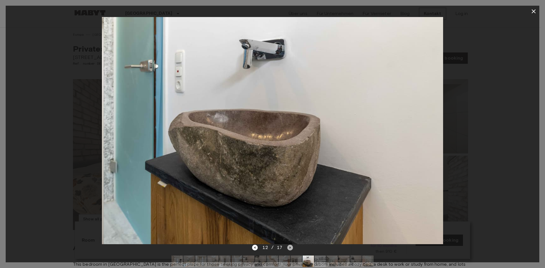
click at [288, 249] on icon "Next image" at bounding box center [290, 248] width 6 height 6
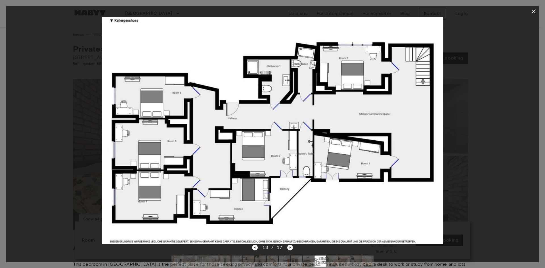
click at [288, 249] on icon "Next image" at bounding box center [290, 248] width 6 height 6
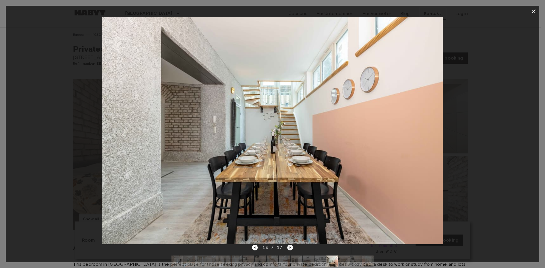
click at [288, 249] on icon "Next image" at bounding box center [290, 248] width 6 height 6
